Goal: Transaction & Acquisition: Purchase product/service

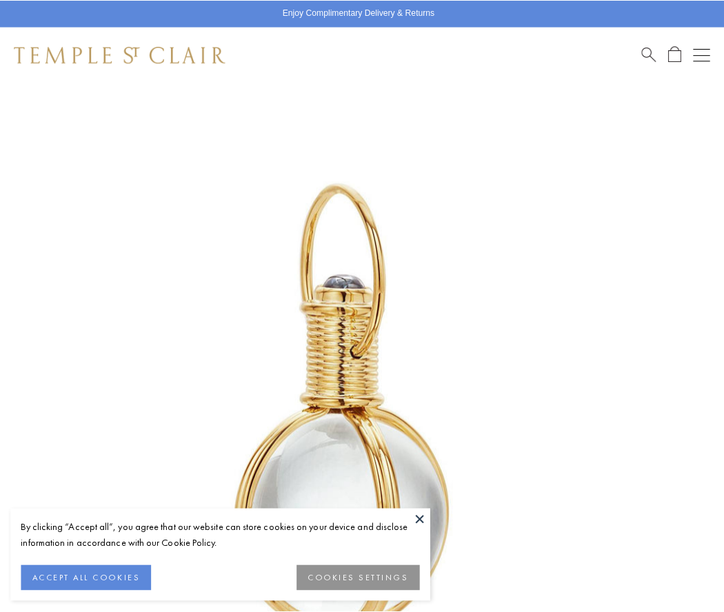
scroll to position [357, 0]
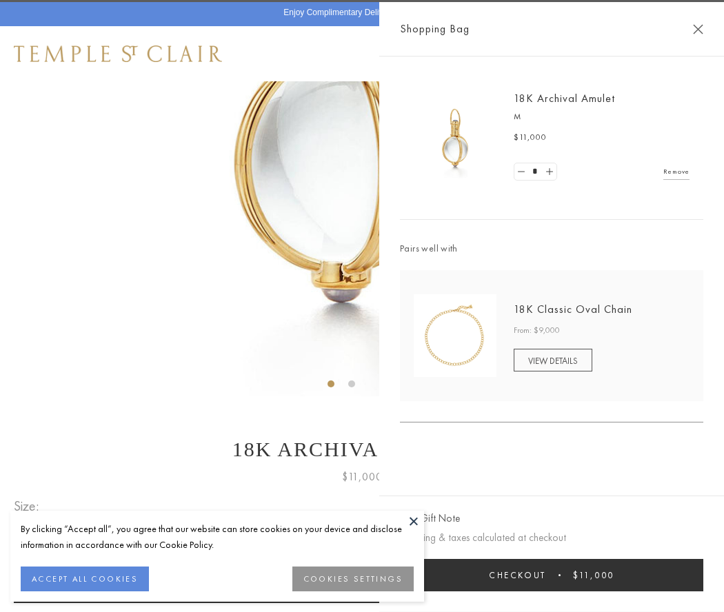
click at [551, 575] on button "Checkout $11,000" at bounding box center [551, 575] width 303 height 32
